Goal: Task Accomplishment & Management: Use online tool/utility

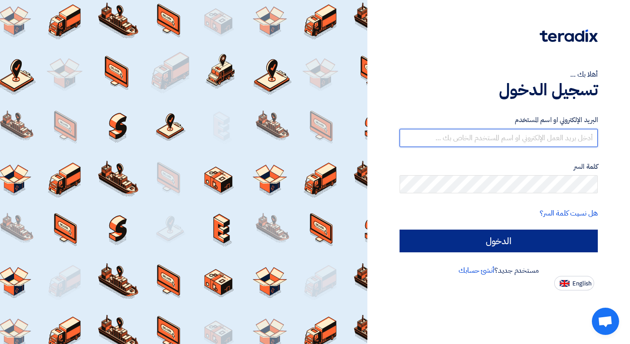
type input "[EMAIL_ADDRESS][DOMAIN_NAME]"
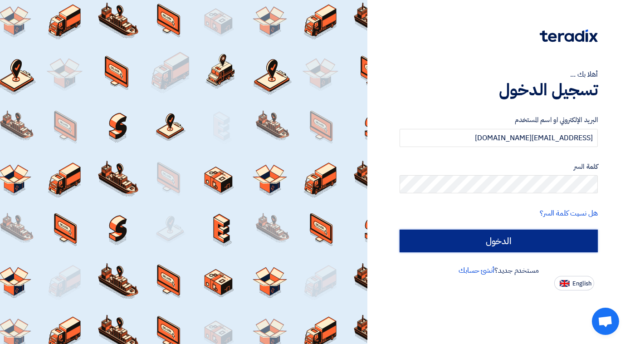
click at [506, 238] on input "الدخول" at bounding box center [498, 240] width 198 height 23
type input "Sign in"
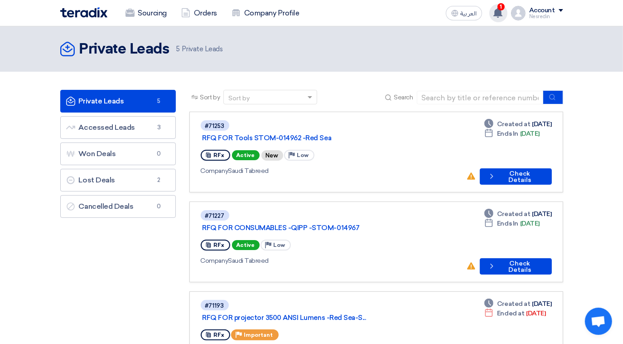
click at [501, 5] on span "1" at bounding box center [501, 6] width 7 height 7
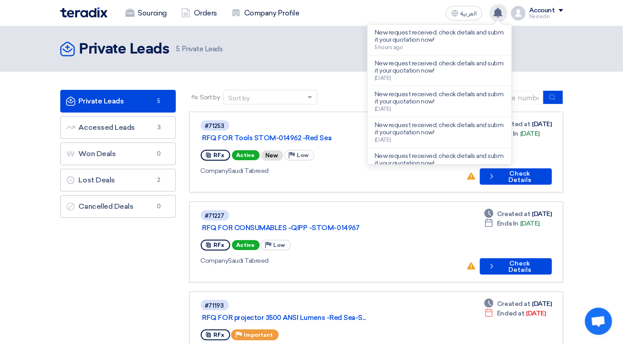
click at [424, 37] on p "New request received, check details and submit your quotation now!" at bounding box center [440, 36] width 130 height 15
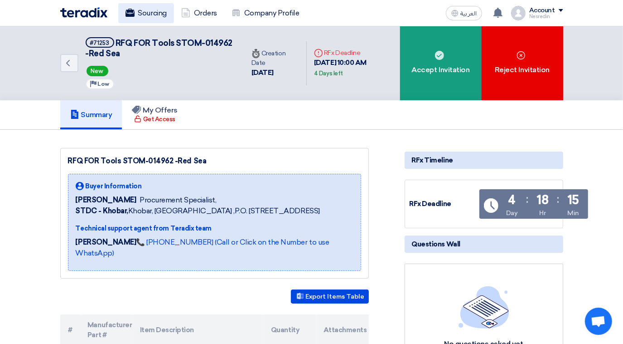
click at [144, 10] on link "Sourcing" at bounding box center [146, 13] width 56 height 20
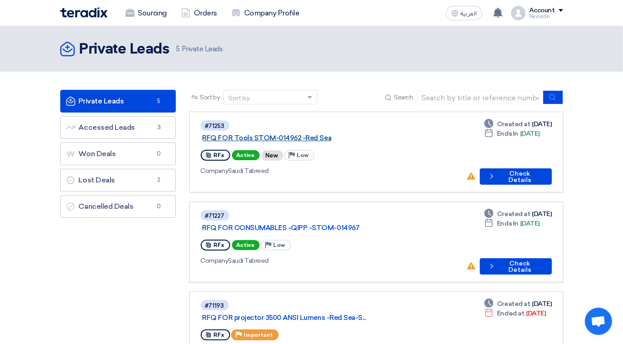
click at [298, 134] on link "RFQ FOR Tools STOM-014962 -Red Sea" at bounding box center [316, 138] width 227 height 8
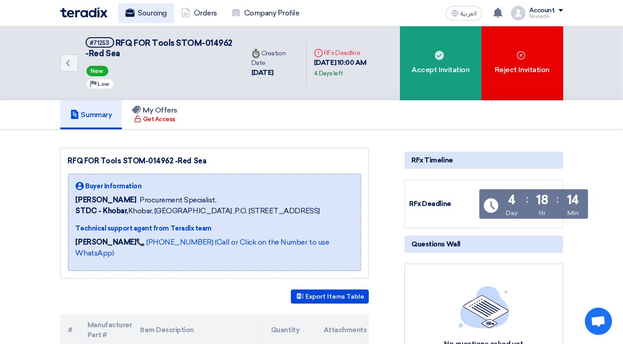
click at [142, 14] on link "Sourcing" at bounding box center [146, 13] width 56 height 20
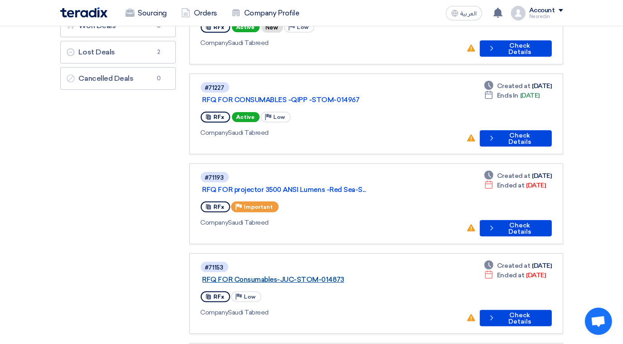
scroll to position [82, 0]
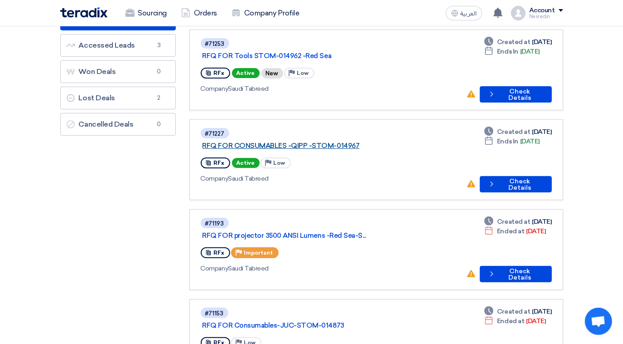
click at [323, 141] on link "RFQ FOR CONSUMABLES -QIPP -STOM-014967" at bounding box center [316, 145] width 227 height 8
